Goal: Navigation & Orientation: Find specific page/section

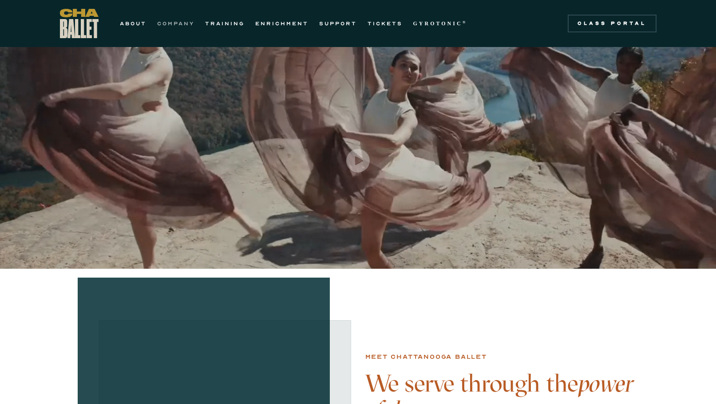
click at [176, 23] on link "COMPANY" at bounding box center [175, 23] width 37 height 11
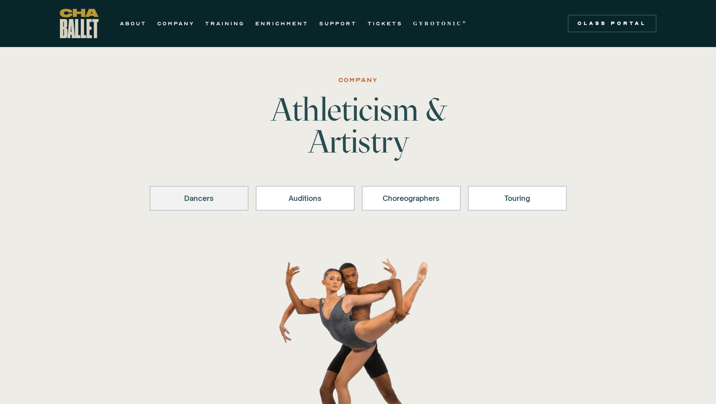
click at [203, 194] on div "Dancers" at bounding box center [199, 198] width 76 height 11
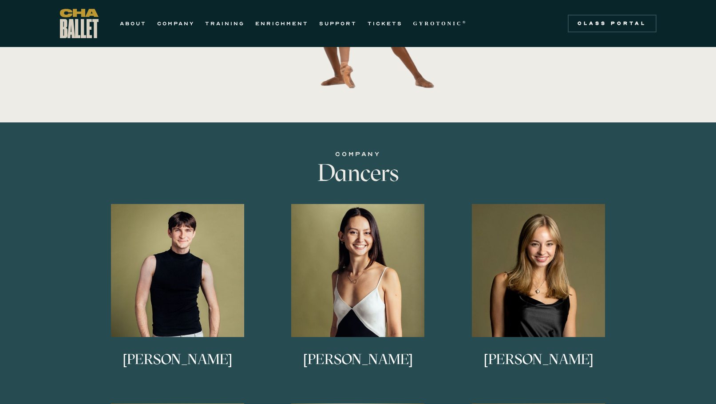
scroll to position [349, 0]
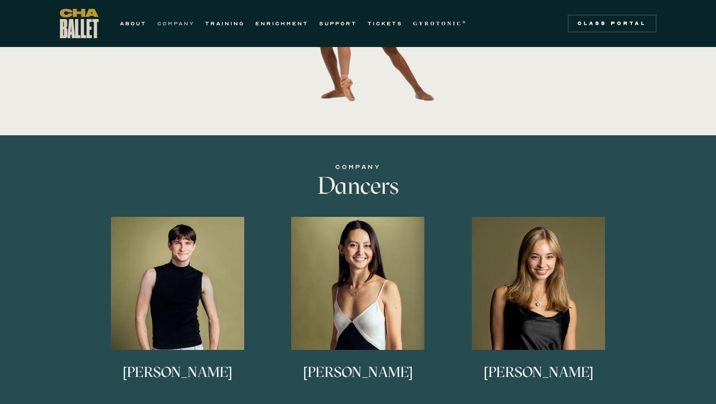
click at [179, 24] on link "COMPANY" at bounding box center [175, 23] width 37 height 11
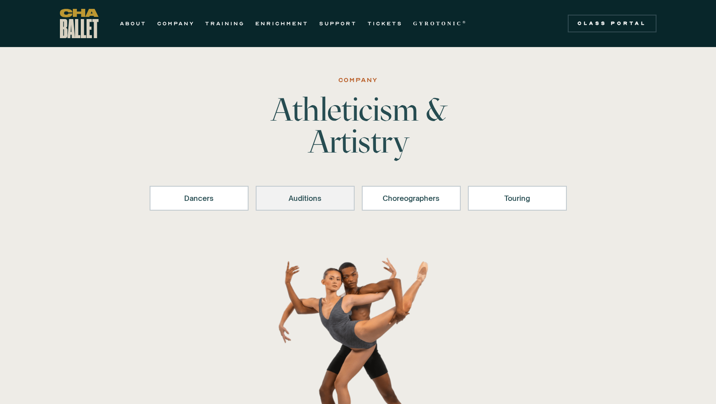
click at [303, 205] on link "Auditions" at bounding box center [305, 198] width 99 height 25
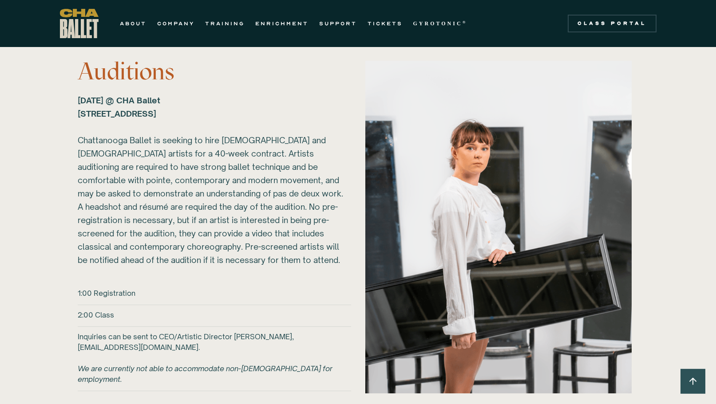
scroll to position [1174, 0]
